Goal: Task Accomplishment & Management: Manage account settings

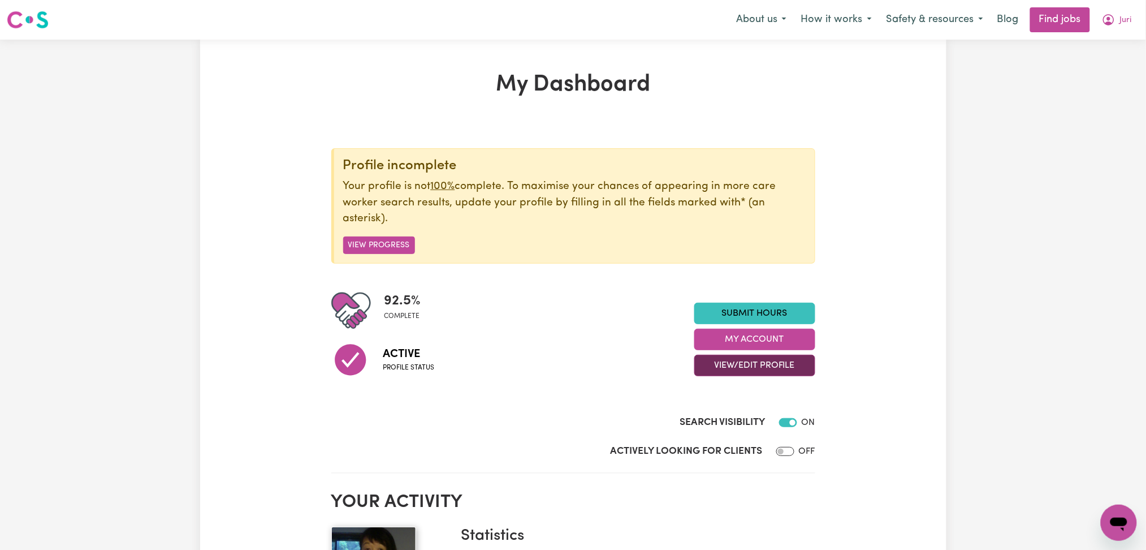
click at [733, 363] on button "View/Edit Profile" at bounding box center [755, 365] width 121 height 21
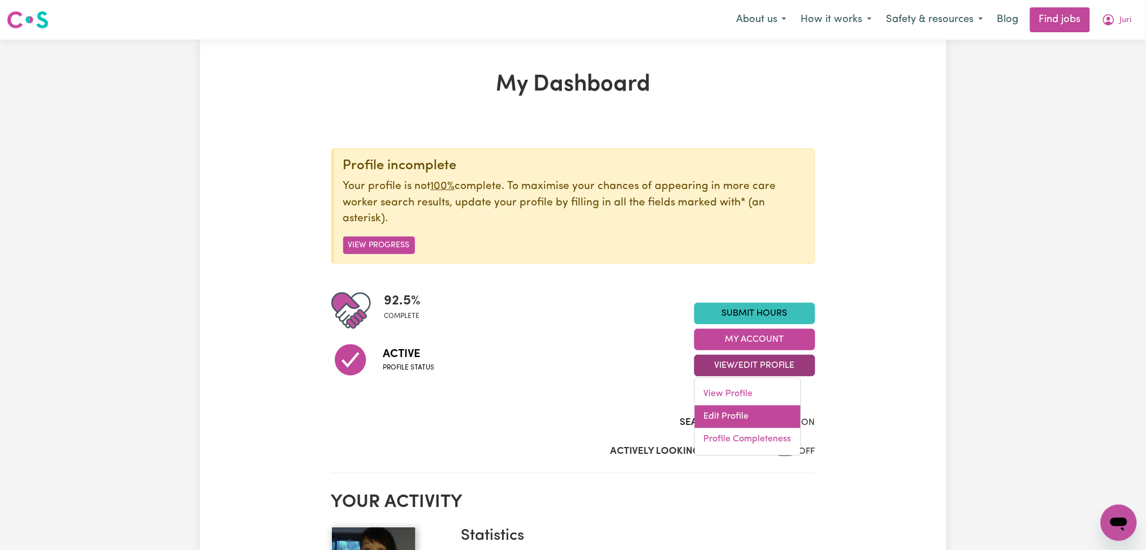
click at [733, 415] on link "Edit Profile" at bounding box center [748, 417] width 106 height 23
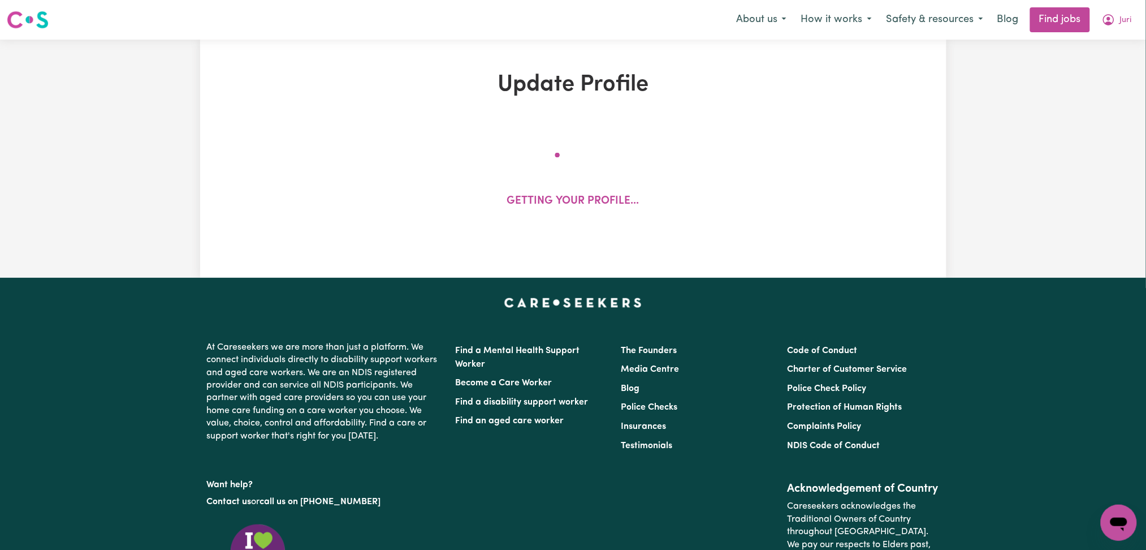
select select "[DEMOGRAPHIC_DATA]"
select select "Australian PR"
select select "Studying a healthcare related degree or qualification"
select select "35"
select select "40"
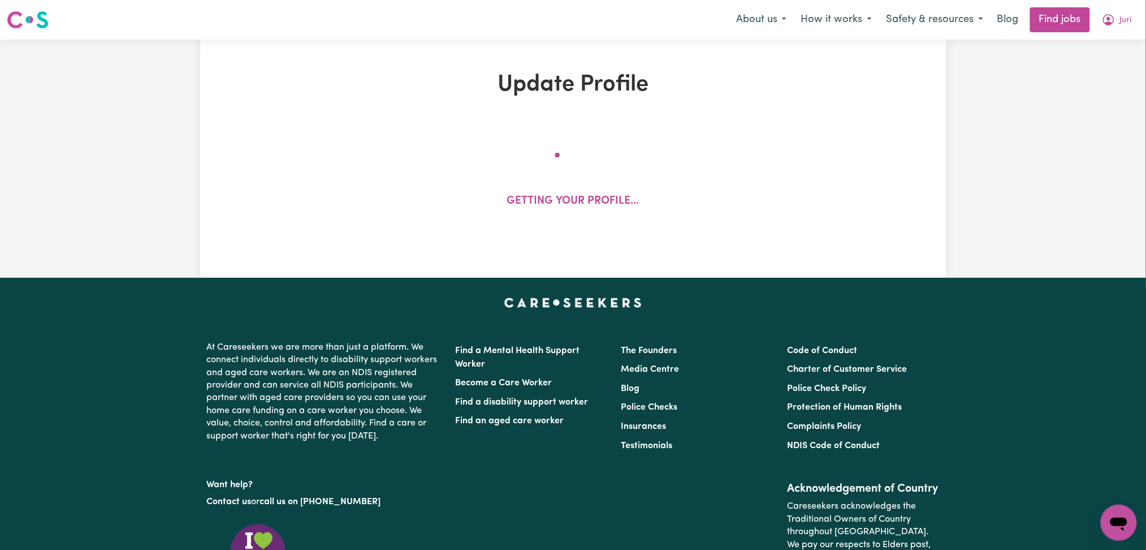
select select "55"
select select "65"
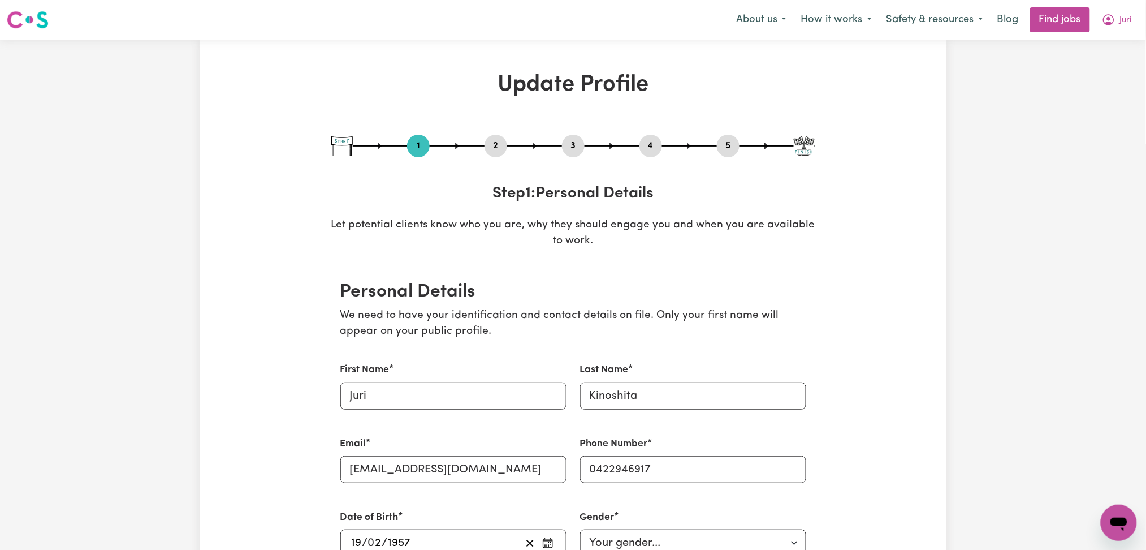
click at [498, 145] on button "2" at bounding box center [496, 146] width 23 height 15
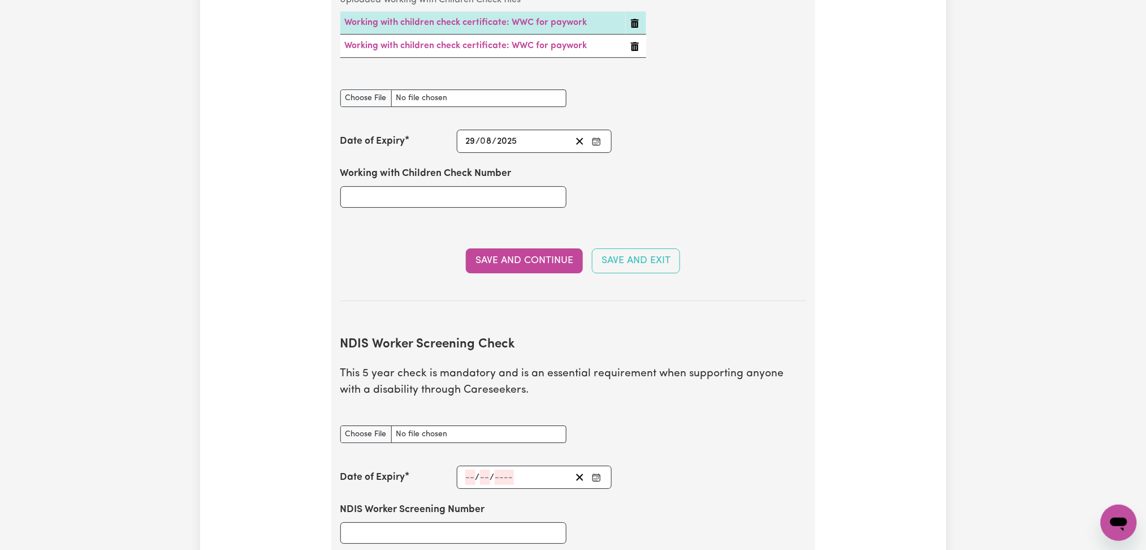
scroll to position [1508, 0]
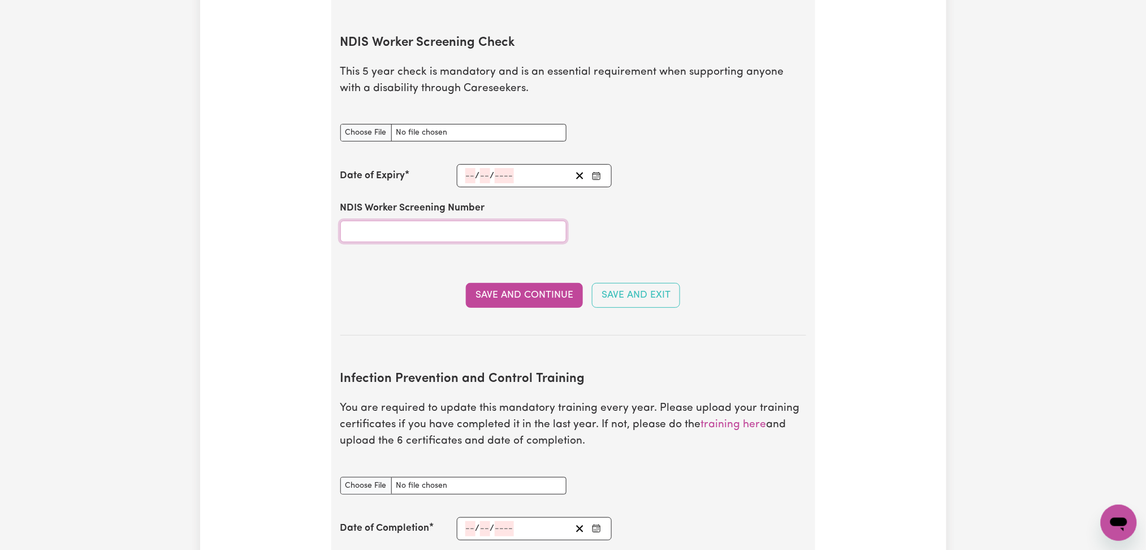
click at [496, 222] on input "NDIS Worker Screening Number" at bounding box center [453, 231] width 226 height 21
paste input "15991567"
type input "15991567"
click at [600, 174] on icon "Enter the Date of Expiry of your NDIS Worker Screening Check" at bounding box center [596, 174] width 7 height 0
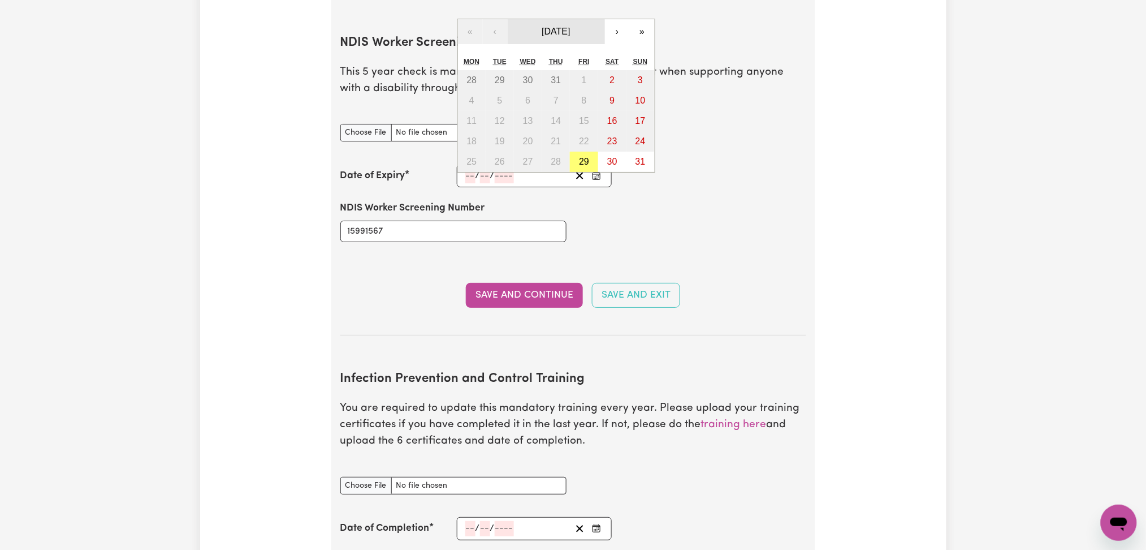
click at [560, 19] on button "[DATE]" at bounding box center [556, 31] width 97 height 25
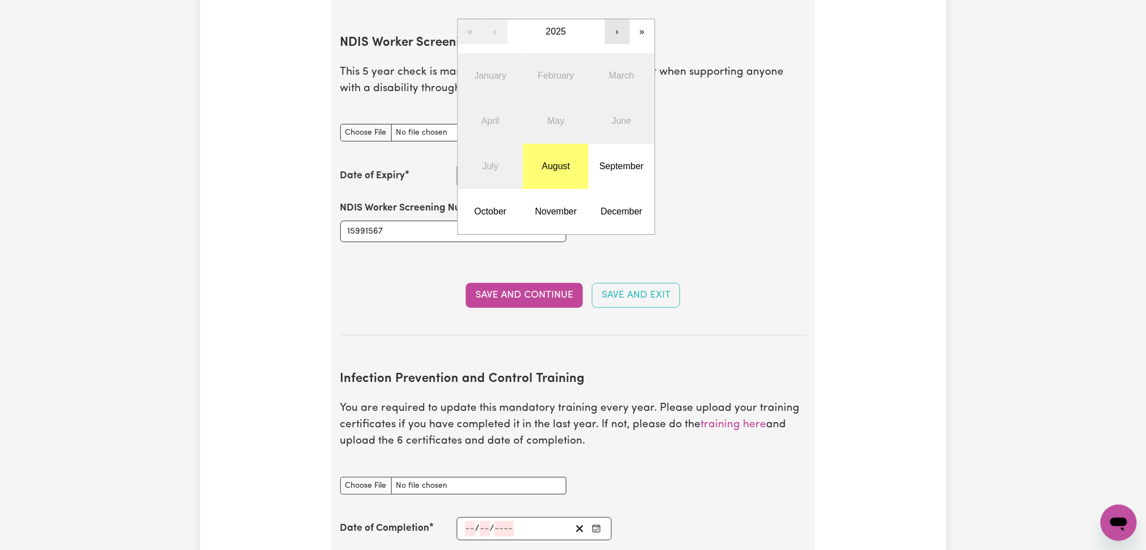
click at [613, 19] on button "›" at bounding box center [617, 31] width 25 height 25
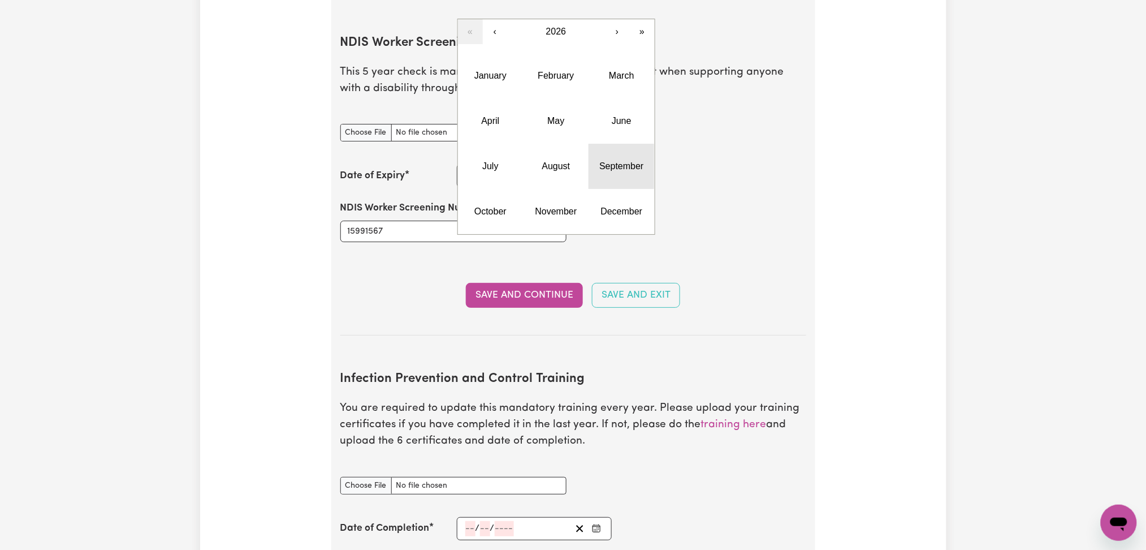
click at [627, 161] on abbr "September" at bounding box center [622, 166] width 44 height 10
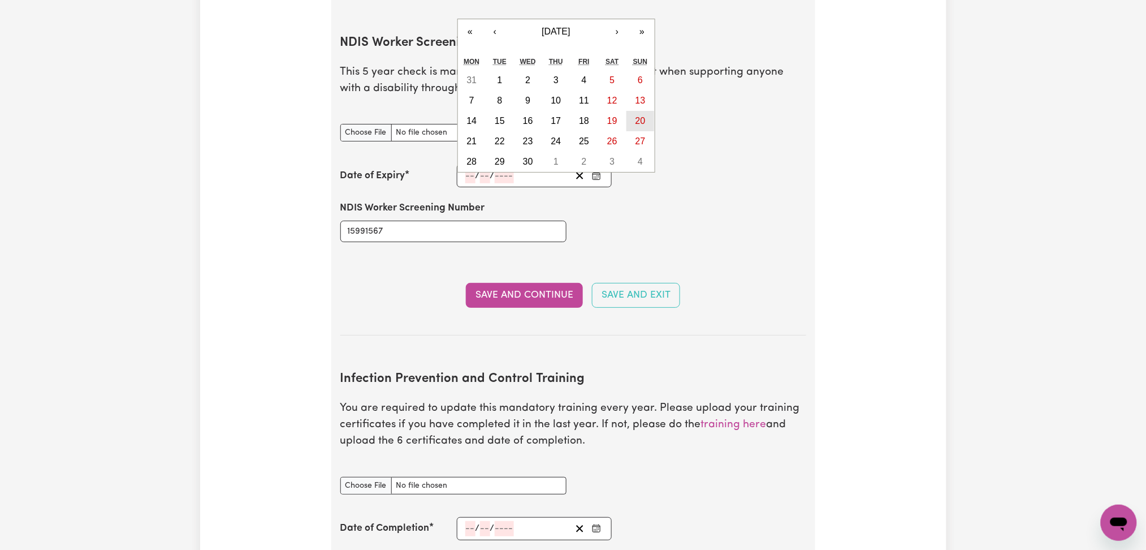
click at [643, 116] on abbr "20" at bounding box center [641, 121] width 10 height 10
type input "[DATE]"
type input "20"
type input "9"
type input "2026"
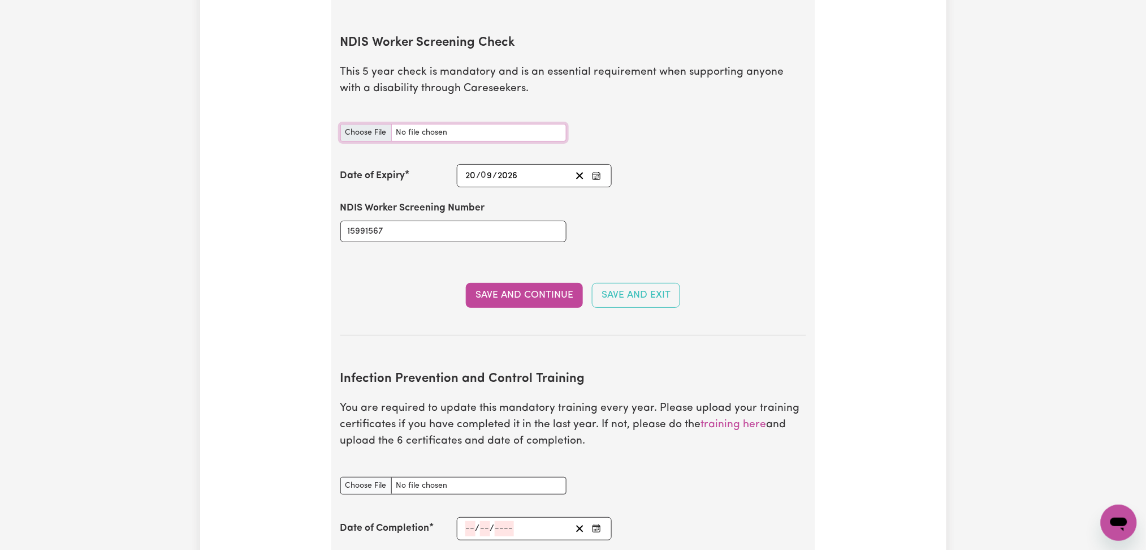
click at [377, 124] on input "NDIS Worker Screening Check document" at bounding box center [453, 133] width 226 height 18
type input "C:\fakepath\[PERSON_NAME] NDIS 15991567 - 20092026.jpeg"
click at [513, 283] on button "Save and Continue" at bounding box center [524, 295] width 117 height 25
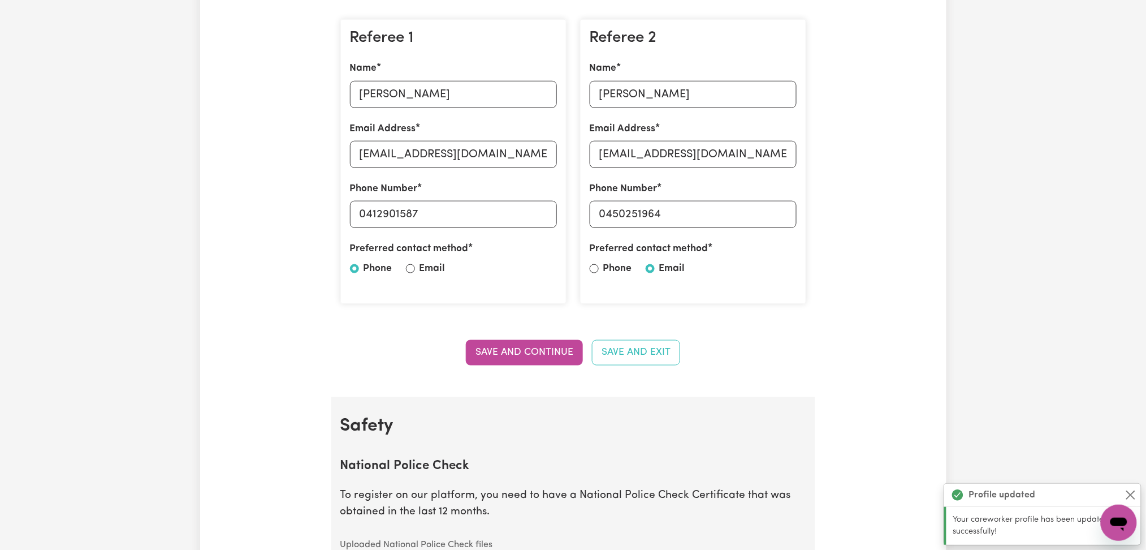
scroll to position [0, 0]
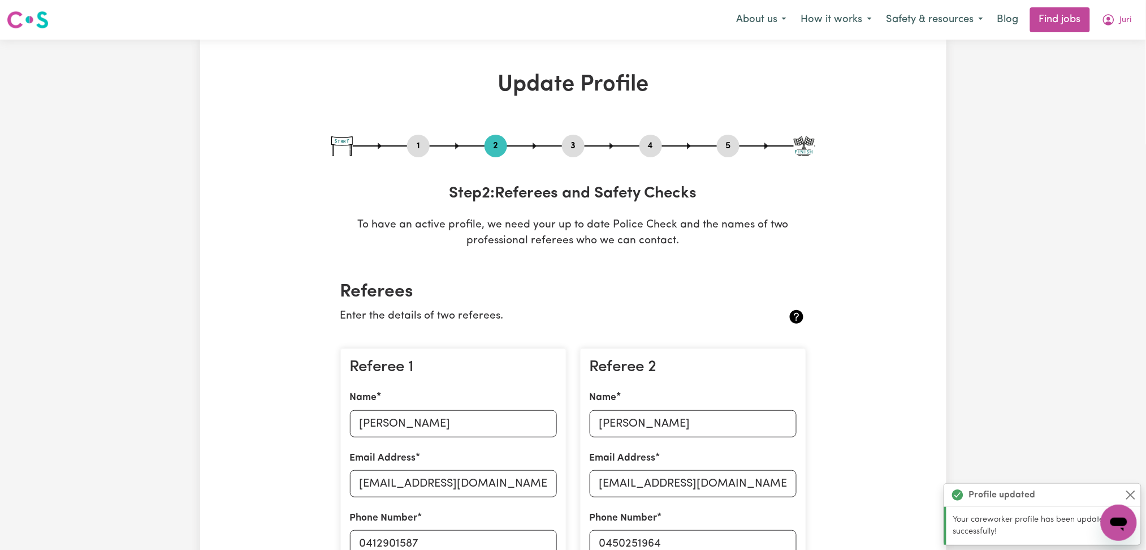
click at [419, 149] on button "1" at bounding box center [418, 146] width 23 height 15
select select "[DEMOGRAPHIC_DATA]"
select select "Australian PR"
select select "Studying a healthcare related degree or qualification"
select select "35"
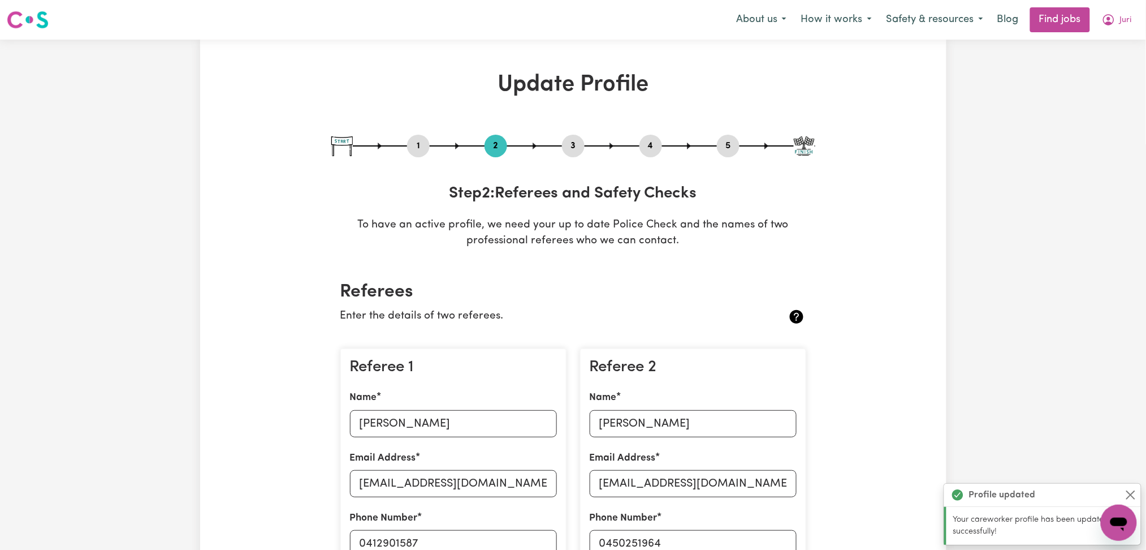
select select "40"
select select "55"
select select "65"
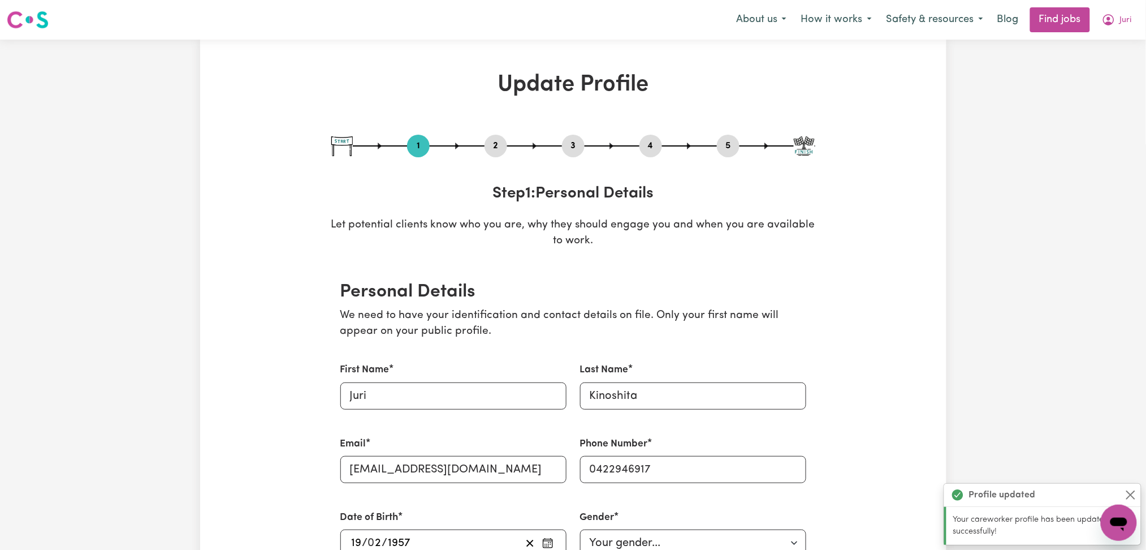
scroll to position [75, 0]
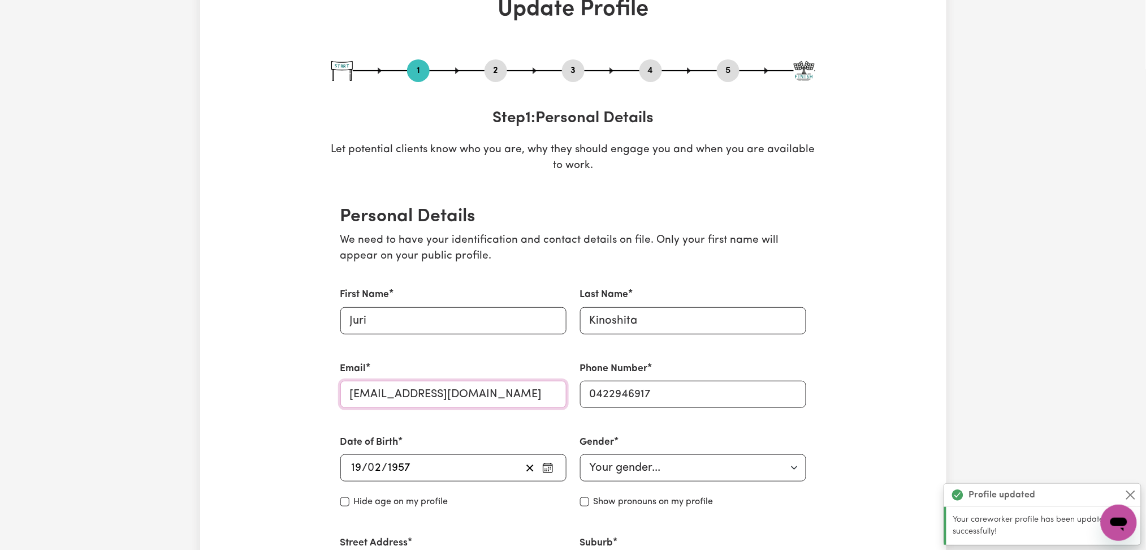
click at [418, 387] on input "[EMAIL_ADDRESS][DOMAIN_NAME]" at bounding box center [453, 394] width 226 height 27
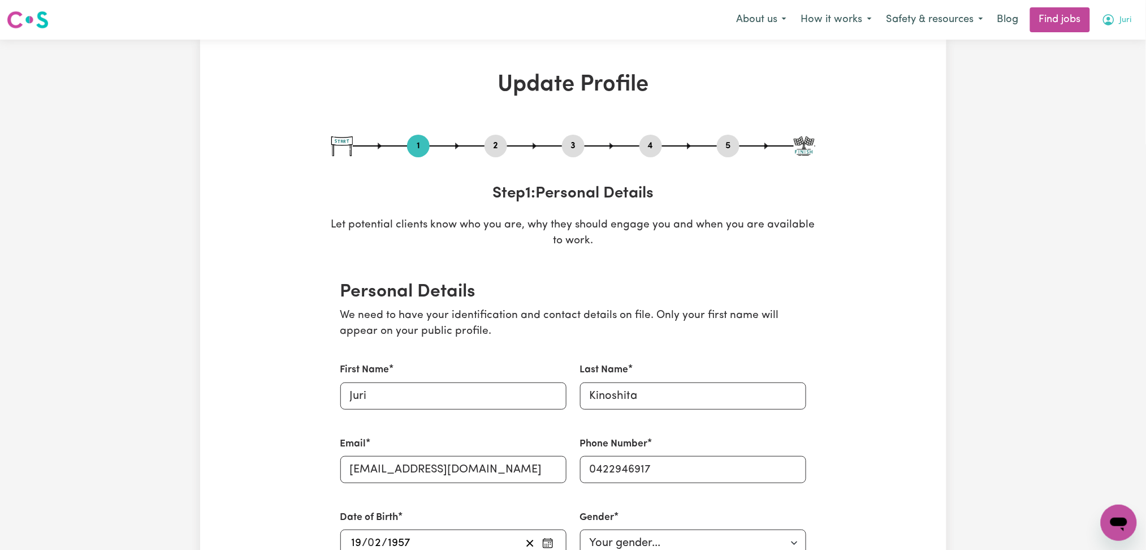
click at [1099, 32] on div "Menu About us How it works Safety & resources Blog Find jobs Juri" at bounding box center [573, 20] width 1146 height 26
click at [1111, 18] on icon "My Account" at bounding box center [1109, 20] width 14 height 14
click at [1083, 89] on link "Logout" at bounding box center [1094, 86] width 89 height 21
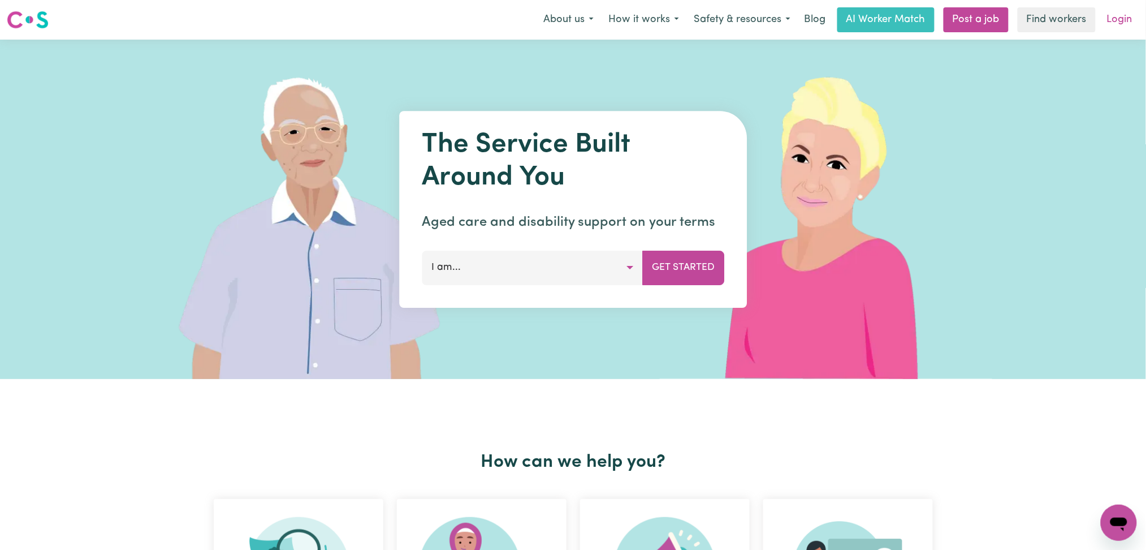
click at [1120, 20] on link "Login" at bounding box center [1120, 19] width 39 height 25
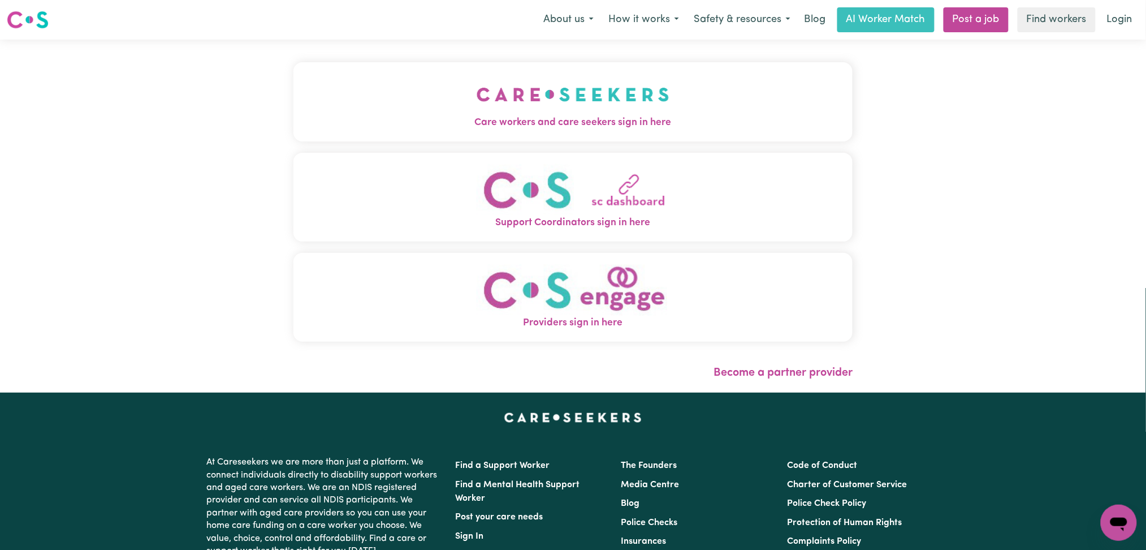
click at [465, 53] on div "Care workers and care seekers sign in here Support Coordinators sign in here Pr…" at bounding box center [574, 216] width 574 height 353
click at [345, 92] on button "Care workers and care seekers sign in here" at bounding box center [574, 101] width 560 height 79
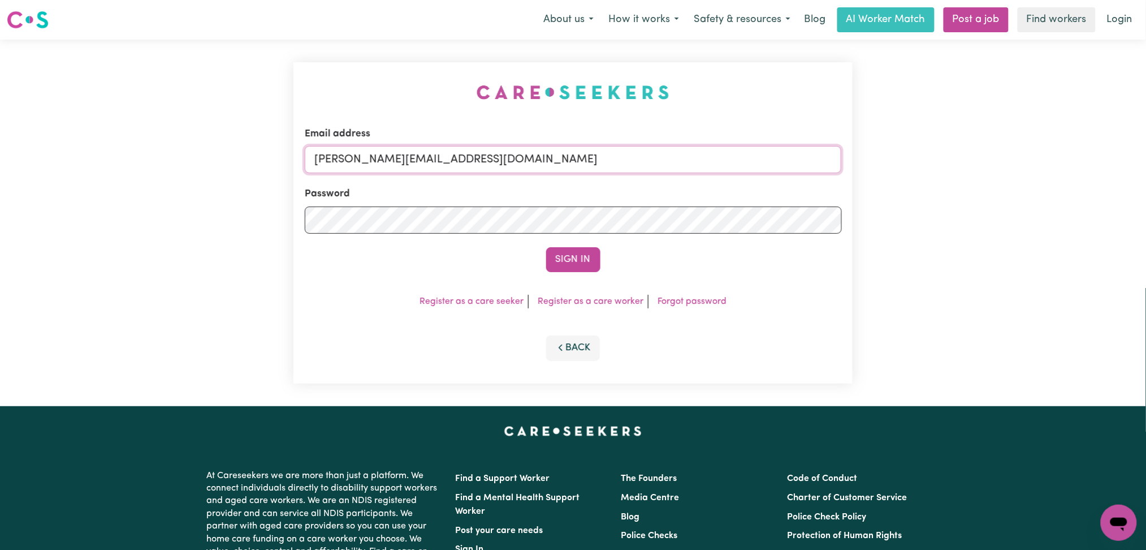
click at [364, 169] on input "[PERSON_NAME][EMAIL_ADDRESS][DOMAIN_NAME]" at bounding box center [573, 159] width 537 height 27
drag, startPoint x: 374, startPoint y: 154, endPoint x: 676, endPoint y: 193, distance: 305.1
click at [676, 193] on form "Email address Superuser~[EMAIL_ADDRESS][DOMAIN_NAME] Password Sign In" at bounding box center [573, 199] width 537 height 145
type input "Superuser~[EMAIL_ADDRESS][DOMAIN_NAME]"
click at [585, 266] on button "Sign In" at bounding box center [573, 259] width 54 height 25
